Goal: Transaction & Acquisition: Obtain resource

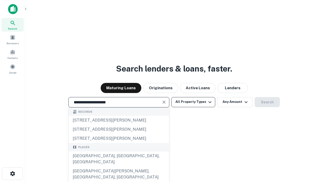
click at [119, 166] on div "[GEOGRAPHIC_DATA], [GEOGRAPHIC_DATA], [GEOGRAPHIC_DATA]" at bounding box center [119, 158] width 100 height 15
click at [193, 102] on button "All Property Types" at bounding box center [193, 102] width 44 height 10
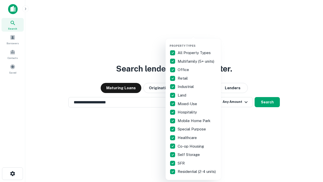
type input "**********"
click at [197, 42] on button "button" at bounding box center [198, 42] width 56 height 0
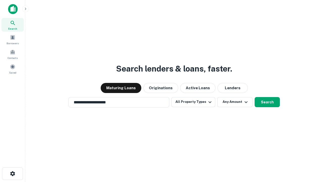
scroll to position [3, 61]
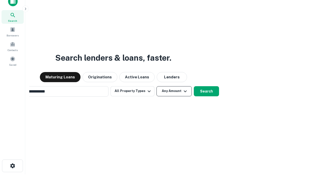
click at [157, 86] on button "Any Amount" at bounding box center [174, 91] width 35 height 10
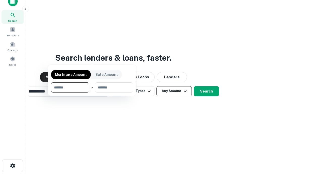
scroll to position [36, 143]
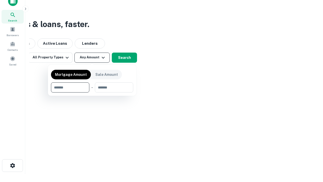
type input "*******"
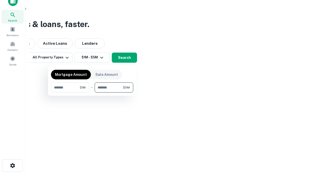
type input "*******"
click at [92, 92] on button "button" at bounding box center [92, 92] width 82 height 0
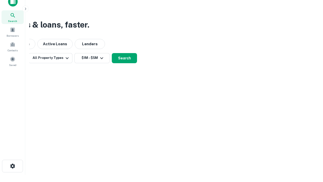
scroll to position [3, 93]
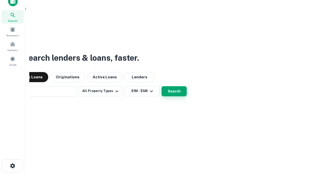
click at [162, 86] on button "Search" at bounding box center [174, 91] width 25 height 10
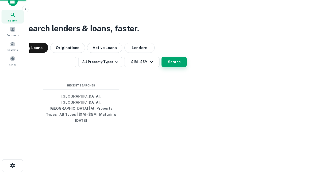
scroll to position [13, 143]
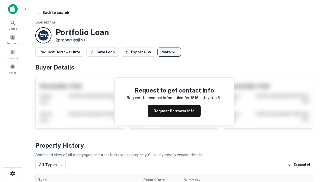
click at [169, 52] on button "More" at bounding box center [169, 51] width 23 height 9
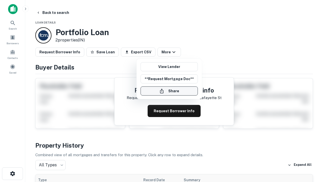
click at [169, 91] on button "Share" at bounding box center [169, 90] width 57 height 9
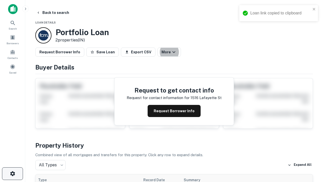
click at [12, 173] on icon "button" at bounding box center [13, 173] width 6 height 6
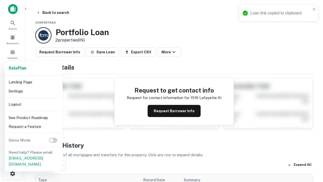
click at [33, 104] on li "Logout" at bounding box center [34, 104] width 54 height 9
